Goal: Check status: Check status

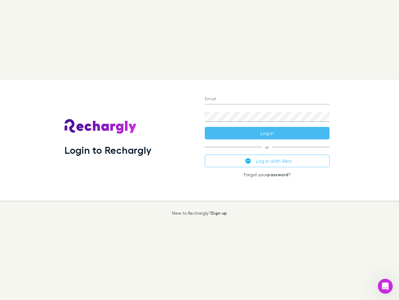
click at [200, 150] on div "Login to Rechargly" at bounding box center [130, 139] width 140 height 121
click at [267, 99] on input "Email" at bounding box center [267, 99] width 125 height 10
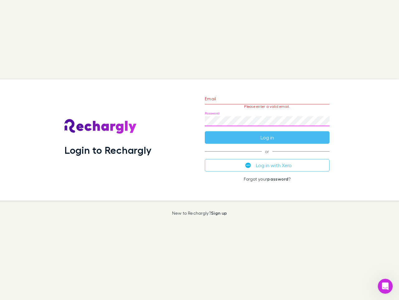
click at [267, 133] on form "Email Please enter a valid email. Password Log in" at bounding box center [267, 116] width 125 height 54
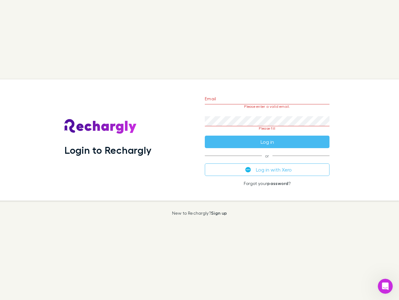
click at [267, 161] on div "Email Please enter a valid email. Password Please fill Log in or Log in with Xe…" at bounding box center [267, 139] width 135 height 121
click at [386, 286] on icon "Open Intercom Messenger" at bounding box center [386, 286] width 10 height 10
